Goal: Transaction & Acquisition: Purchase product/service

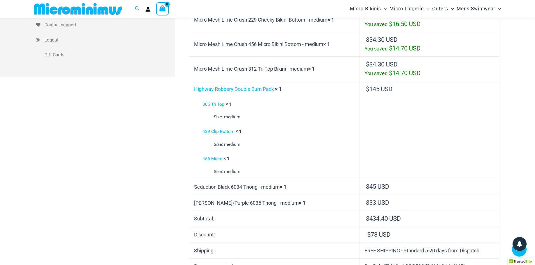
scroll to position [135, 0]
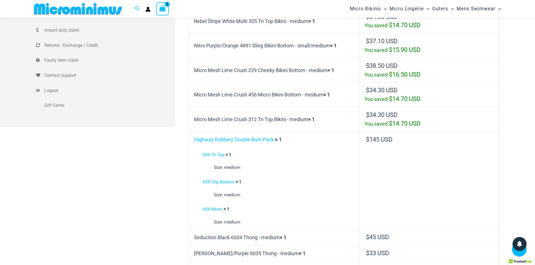
click at [462, 71] on td "$ 38.50 USD You saved $ 16.50 USD" at bounding box center [429, 70] width 140 height 25
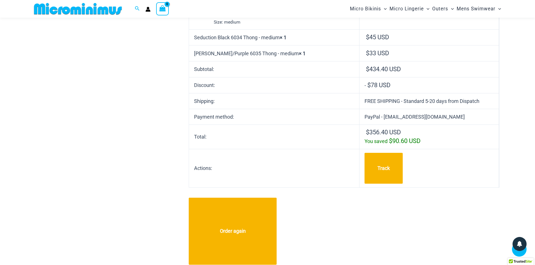
scroll to position [388, 0]
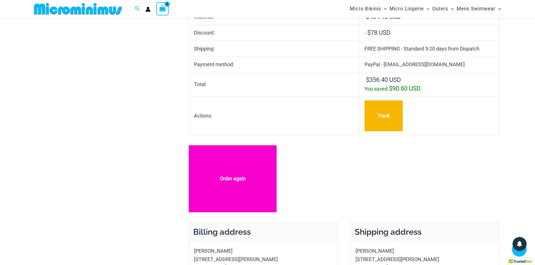
click at [224, 191] on link "Order again" at bounding box center [233, 178] width 88 height 67
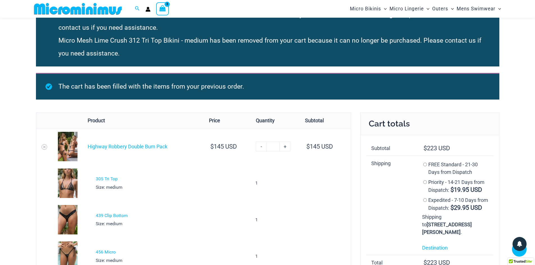
scroll to position [126, 0]
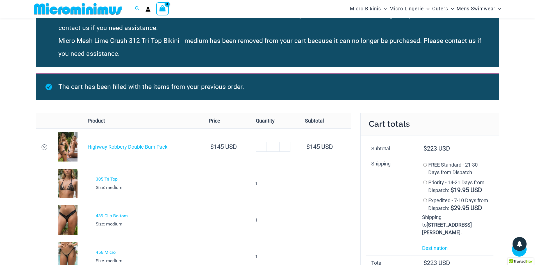
click at [44, 149] on link "Remove Highway Robbery Double Bum Pack from cart" at bounding box center [45, 148] width 6 height 6
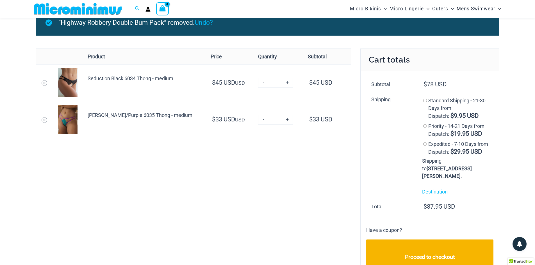
scroll to position [0, 0]
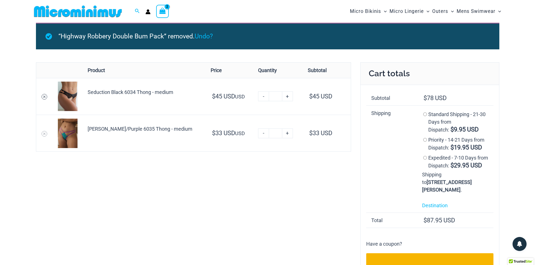
click at [44, 95] on icon "Remove Seduction Black 6034 Thong - medium from cart" at bounding box center [44, 97] width 4 height 4
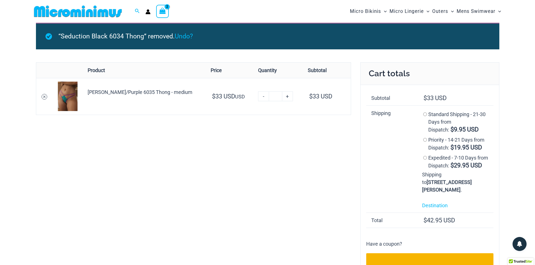
click at [44, 97] on icon "Remove Lucy Aqua/Purple 6035 Thong - medium from cart" at bounding box center [44, 97] width 2 height 2
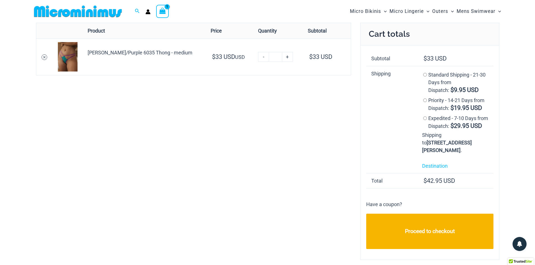
click at [45, 57] on icon "Remove Lucy Aqua/Purple 6035 Thong - medium from cart" at bounding box center [44, 57] width 2 height 2
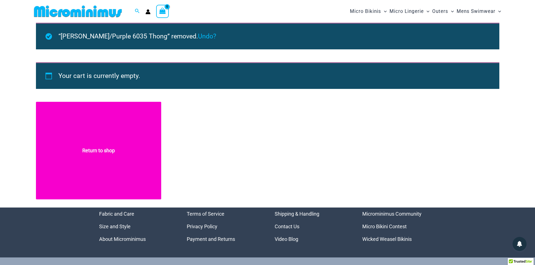
click at [96, 168] on link "Return to shop" at bounding box center [98, 151] width 125 height 98
